Goal: Task Accomplishment & Management: Use online tool/utility

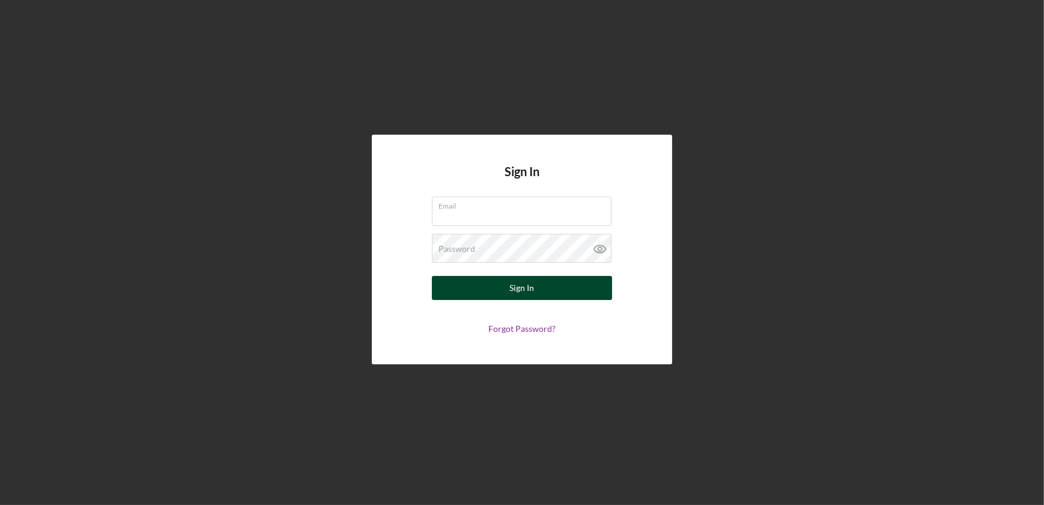
type input "jnolen@cookinletlending.com"
click at [511, 290] on div "Sign In" at bounding box center [522, 288] width 25 height 24
